Goal: Task Accomplishment & Management: Use online tool/utility

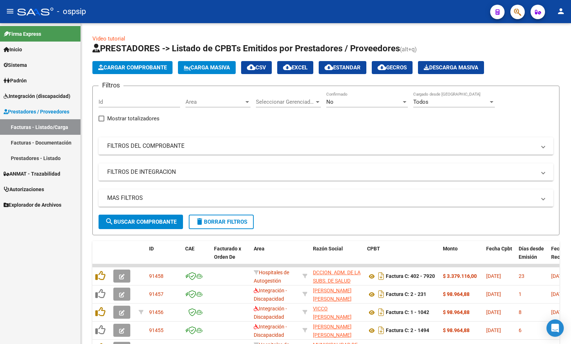
click at [26, 97] on span "Integración (discapacidad)" at bounding box center [37, 96] width 67 height 8
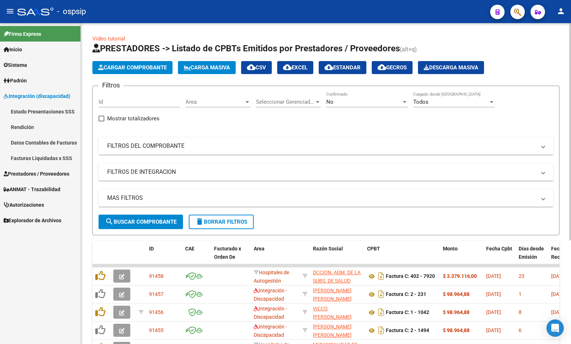
click at [336, 157] on div "Filtros Id Area Area Seleccionar Gerenciador Seleccionar Gerenciador No Confirm…" at bounding box center [326, 153] width 455 height 123
click at [341, 147] on mat-panel-title "FILTROS DEL COMPROBANTE" at bounding box center [321, 146] width 429 height 8
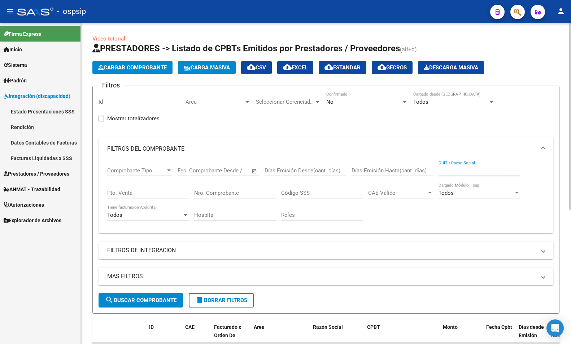
click at [484, 171] on input "CUIT / Razón Social" at bounding box center [480, 170] width 82 height 6
paste input "12762"
type input "12762"
click at [224, 192] on input "Nro. Comprobante" at bounding box center [235, 192] width 82 height 6
paste input "12762"
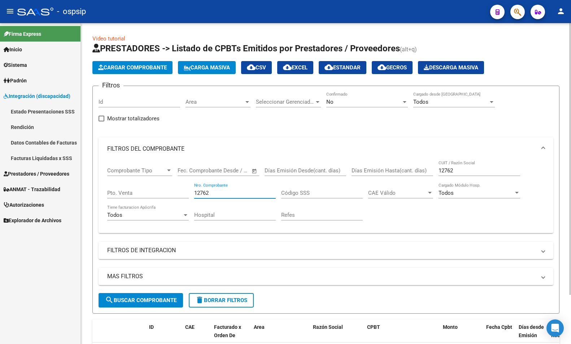
type input "12762"
drag, startPoint x: 469, startPoint y: 169, endPoint x: 372, endPoint y: 162, distance: 96.9
click at [370, 157] on mat-expansion-panel "FILTROS DEL COMPROBANTE Comprobante Tipo Comprobante Tipo Fecha inicio – Fecha …" at bounding box center [326, 185] width 455 height 96
click at [369, 96] on div "No Confirmado" at bounding box center [367, 100] width 82 height 16
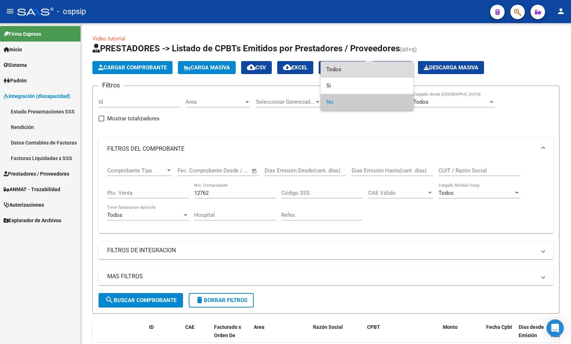
click at [366, 74] on span "Todos" at bounding box center [367, 69] width 82 height 16
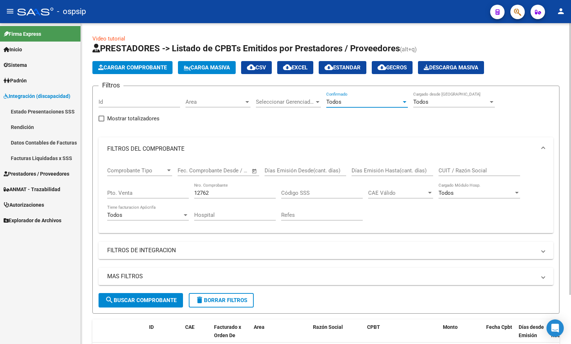
drag, startPoint x: 133, startPoint y: 101, endPoint x: 137, endPoint y: 99, distance: 4.8
click at [133, 101] on input "Id" at bounding box center [140, 102] width 82 height 6
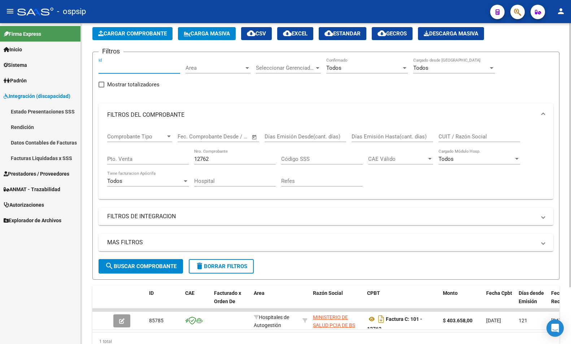
scroll to position [69, 0]
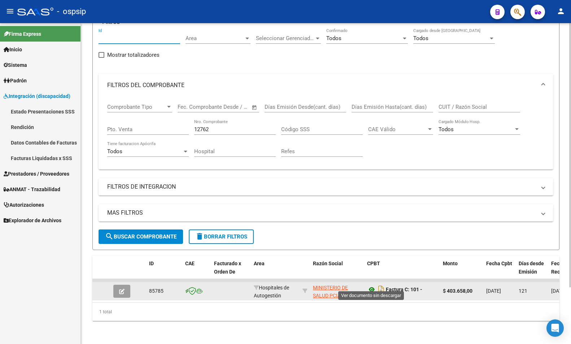
click at [370, 285] on icon at bounding box center [371, 289] width 9 height 9
